Goal: Go to known website: Go to known website

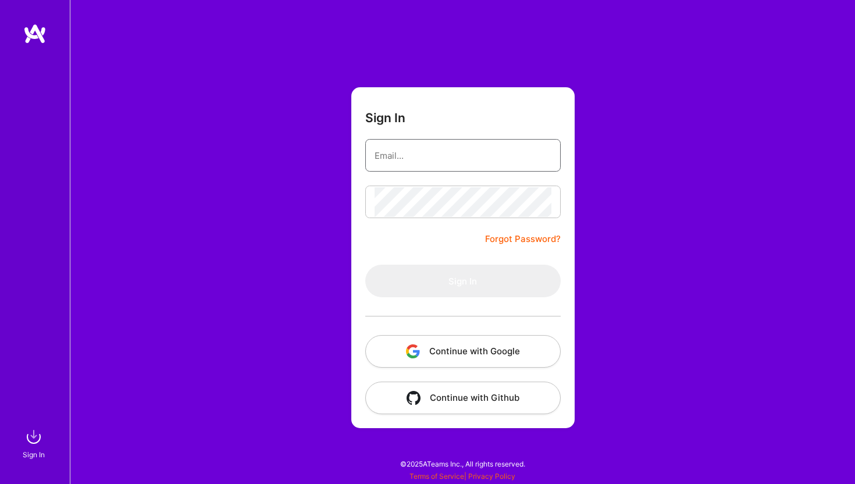
type input "[EMAIL_ADDRESS][DOMAIN_NAME]"
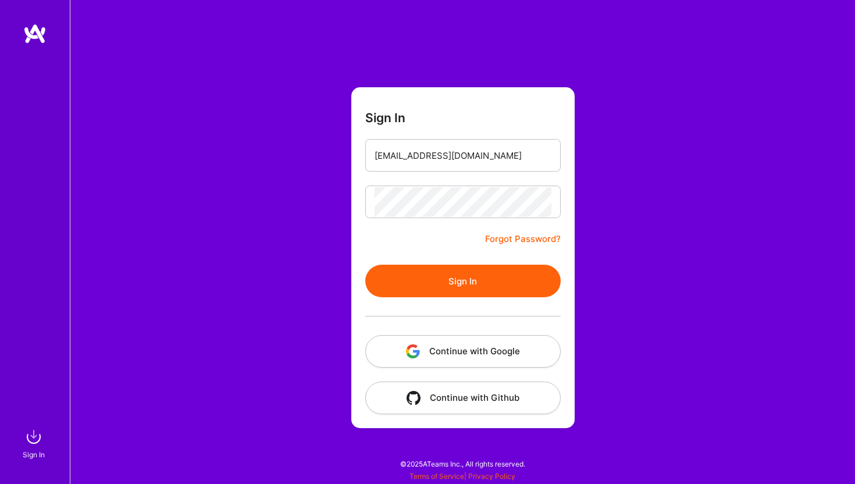
click at [484, 348] on button "Continue with Google" at bounding box center [462, 351] width 195 height 33
